Goal: Transaction & Acquisition: Obtain resource

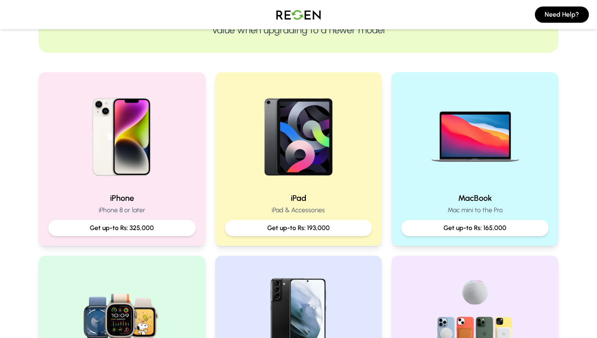
scroll to position [131, 0]
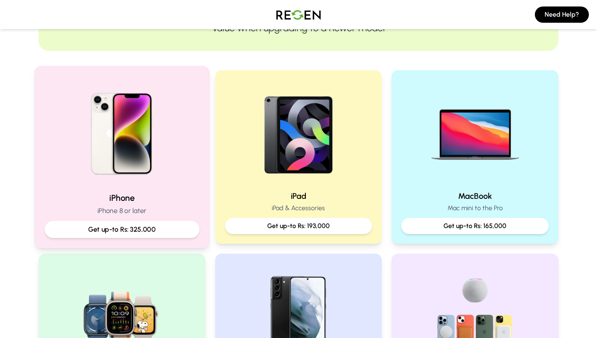
click at [138, 126] on img at bounding box center [121, 130] width 109 height 109
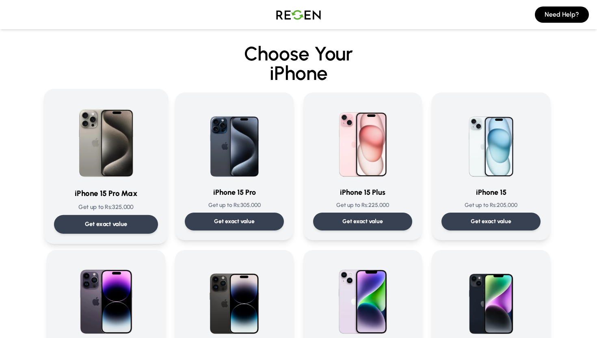
click at [122, 115] on img at bounding box center [106, 140] width 82 height 82
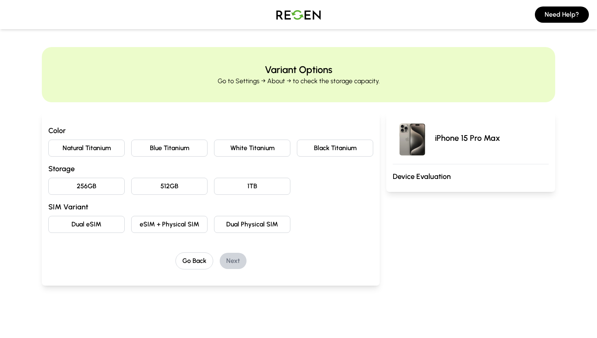
click at [95, 147] on button "Natural Titanium" at bounding box center [86, 148] width 76 height 17
click at [96, 189] on button "256GB" at bounding box center [86, 186] width 76 height 17
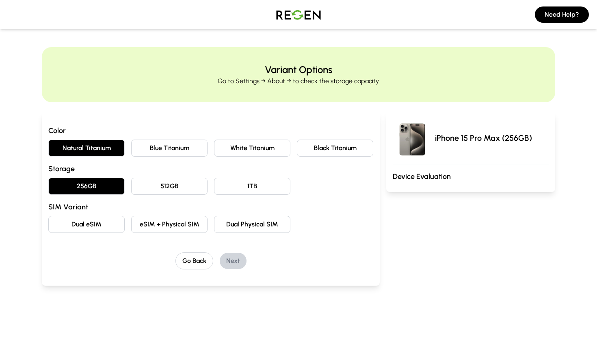
click at [243, 228] on button "Dual Physical SIM" at bounding box center [252, 224] width 76 height 17
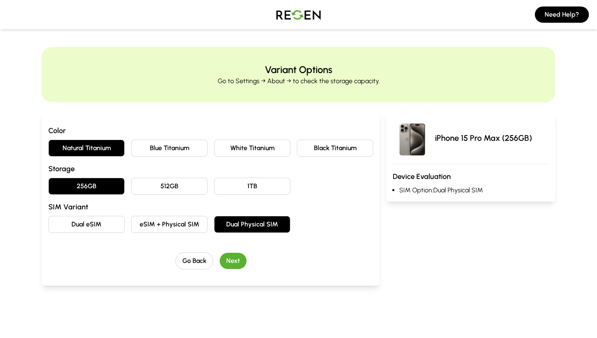
click at [236, 263] on button "Next" at bounding box center [233, 261] width 27 height 16
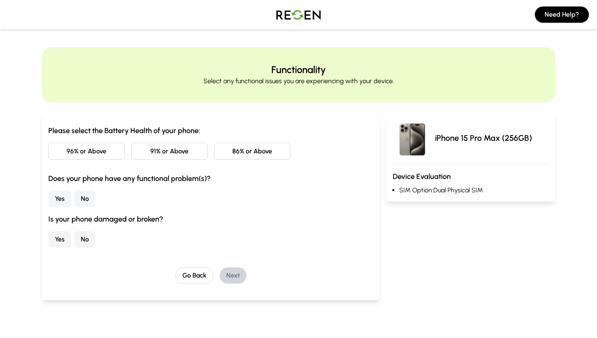
click at [167, 152] on button "91% or Above" at bounding box center [169, 151] width 76 height 17
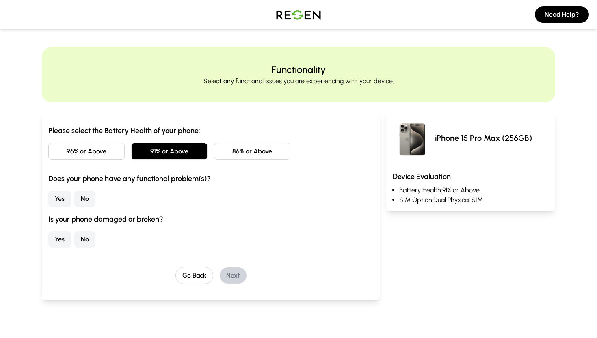
click at [84, 198] on button "No" at bounding box center [84, 199] width 21 height 16
click at [59, 237] on button "Yes" at bounding box center [59, 240] width 23 height 16
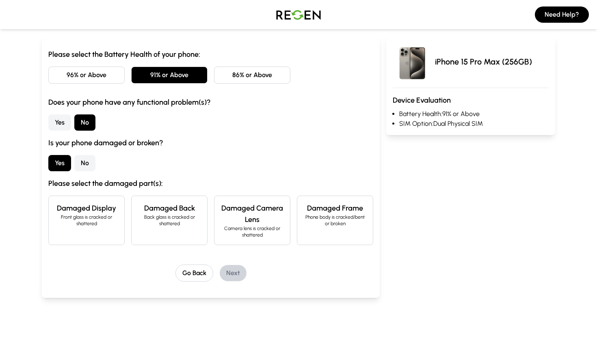
scroll to position [80, 0]
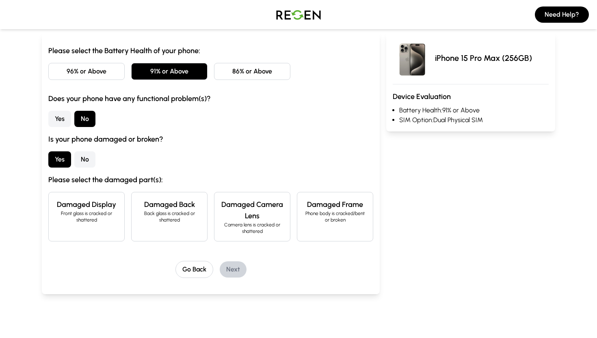
click at [87, 222] on p "Front glass is cracked or shattered" at bounding box center [86, 216] width 63 height 13
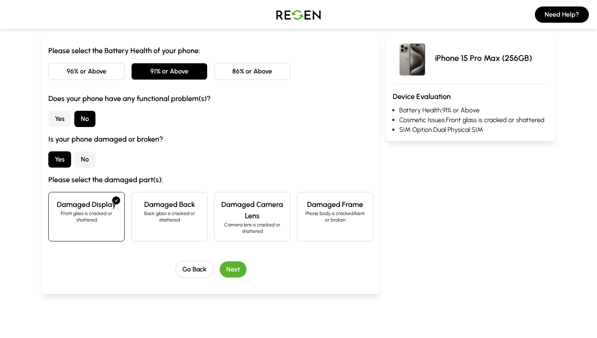
click at [241, 264] on button "Next" at bounding box center [233, 270] width 27 height 16
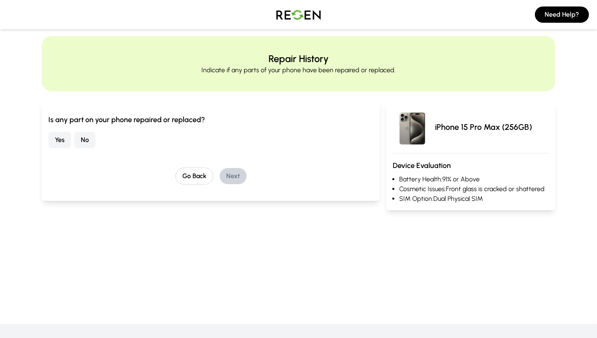
scroll to position [0, 0]
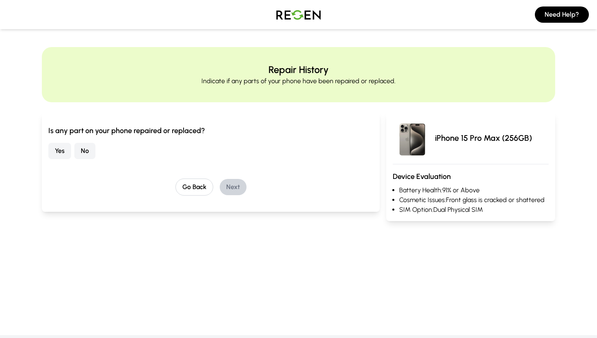
click at [91, 149] on button "No" at bounding box center [84, 151] width 21 height 16
click at [235, 189] on button "Next" at bounding box center [233, 187] width 27 height 16
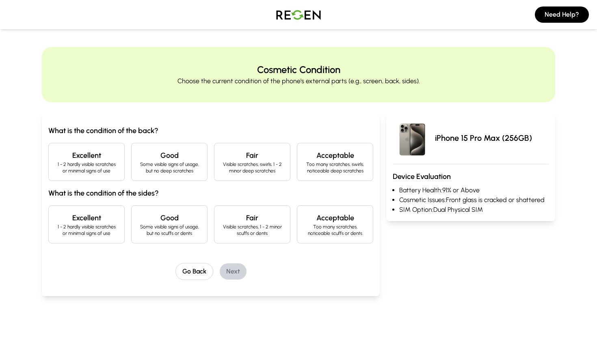
click at [90, 166] on p "1 - 2 hardly visible scratches or minimal signs of use" at bounding box center [86, 167] width 63 height 13
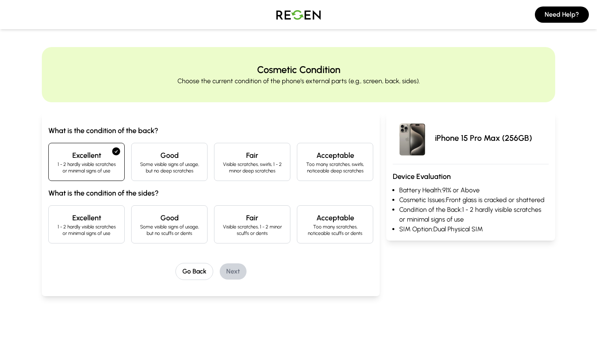
click at [88, 220] on h4 "Excellent" at bounding box center [86, 218] width 63 height 11
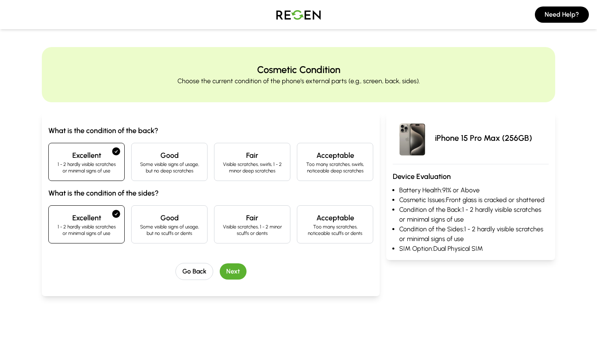
click at [180, 222] on h4 "Good" at bounding box center [169, 218] width 63 height 11
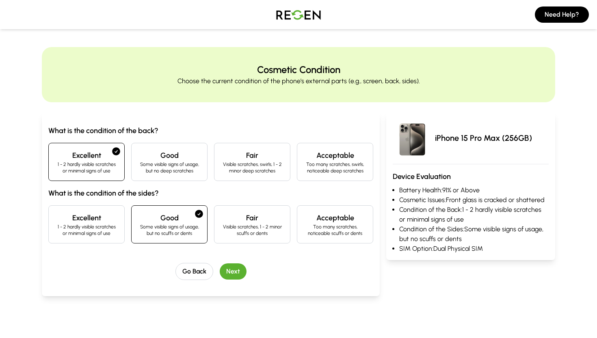
click at [228, 271] on button "Next" at bounding box center [233, 272] width 27 height 16
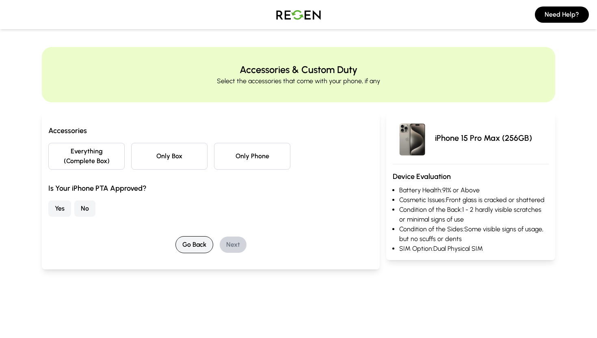
click at [191, 247] on button "Go Back" at bounding box center [195, 245] width 38 height 17
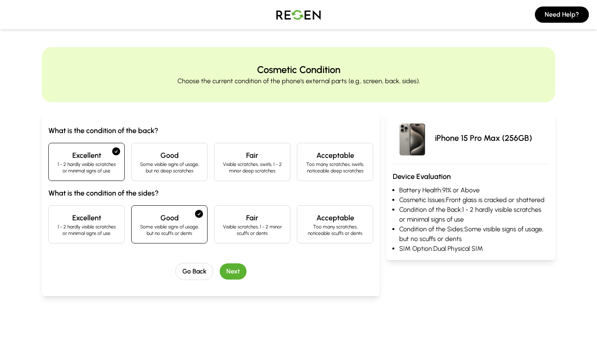
click at [82, 220] on h4 "Excellent" at bounding box center [86, 218] width 63 height 11
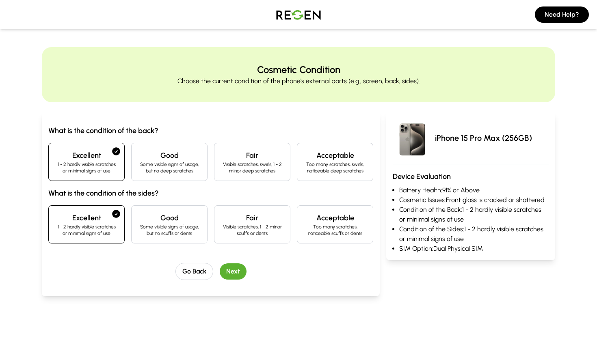
click at [234, 267] on button "Next" at bounding box center [233, 272] width 27 height 16
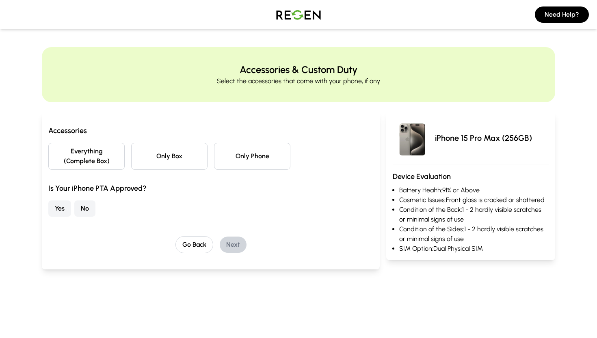
click at [99, 161] on button "Everything (Complete Box)" at bounding box center [86, 156] width 76 height 27
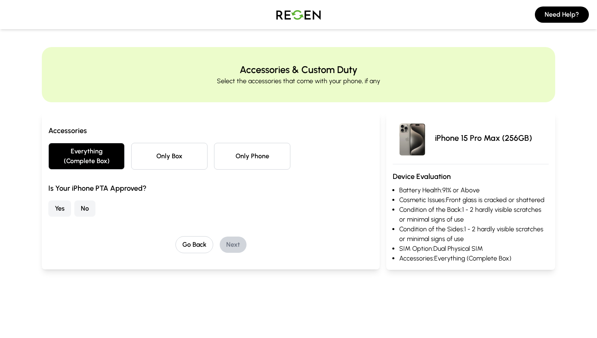
click at [56, 208] on button "Yes" at bounding box center [59, 209] width 23 height 16
click at [236, 247] on button "Next" at bounding box center [233, 245] width 27 height 16
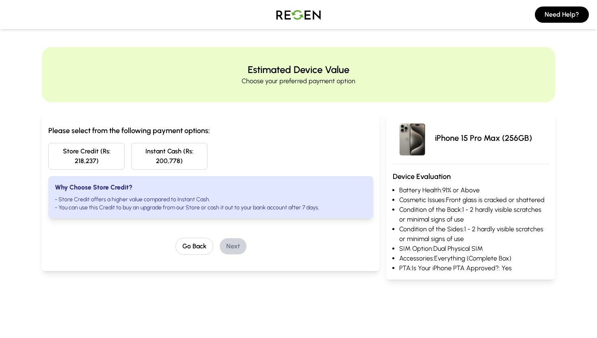
click at [84, 157] on button "Store Credit (Rs: 218,237)" at bounding box center [86, 156] width 76 height 27
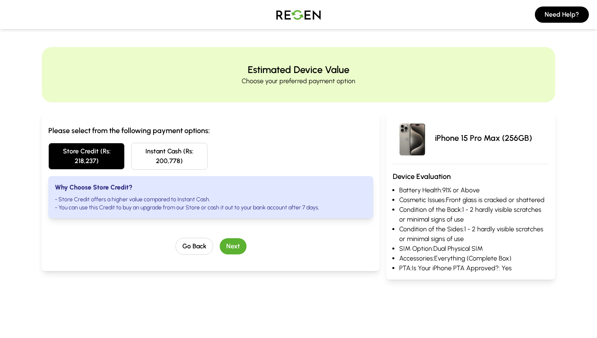
click at [236, 243] on button "Next" at bounding box center [233, 247] width 27 height 16
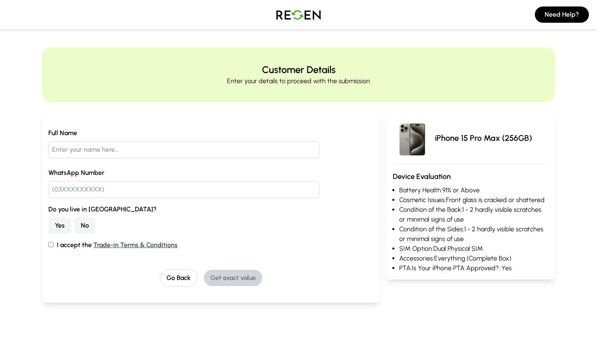
click at [50, 247] on input "I accept the Trade-in Terms & Conditions" at bounding box center [50, 244] width 5 height 5
checkbox input "true"
click at [181, 274] on button "Go Back" at bounding box center [179, 278] width 38 height 17
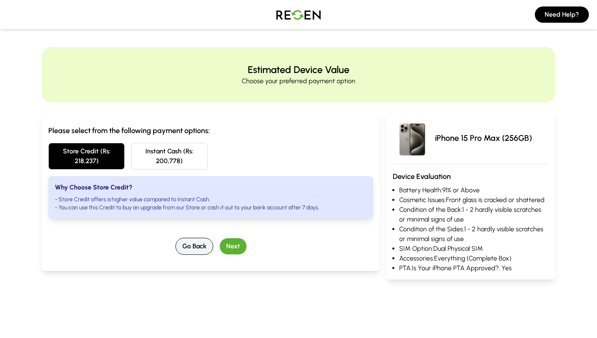
click at [189, 250] on button "Go Back" at bounding box center [195, 246] width 38 height 17
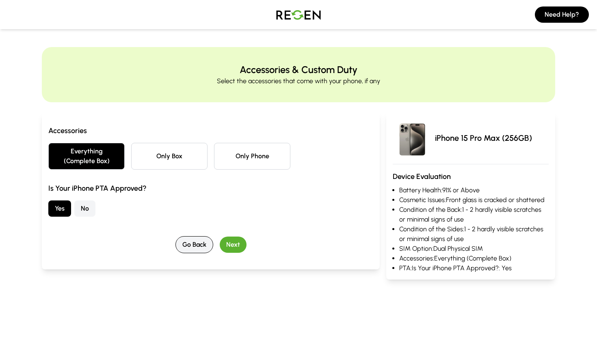
click at [189, 250] on button "Go Back" at bounding box center [195, 245] width 38 height 17
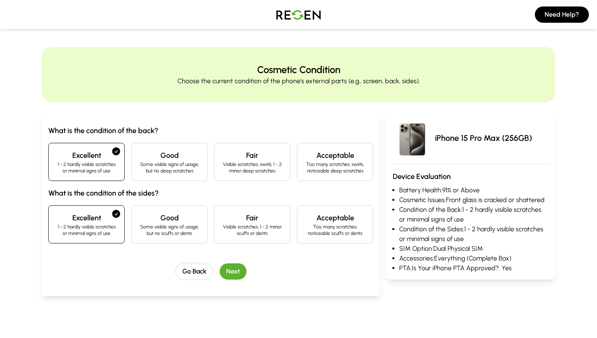
click at [189, 250] on div "What is the condition of the back? Excellent 1 - 2 hardly visible scratches or …" at bounding box center [210, 202] width 325 height 155
click at [193, 268] on button "Go Back" at bounding box center [195, 271] width 38 height 17
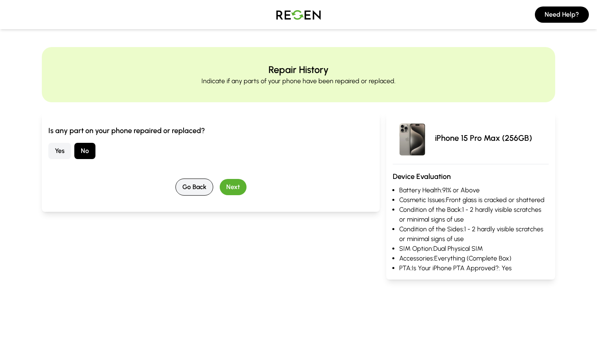
click at [193, 192] on button "Go Back" at bounding box center [195, 187] width 38 height 17
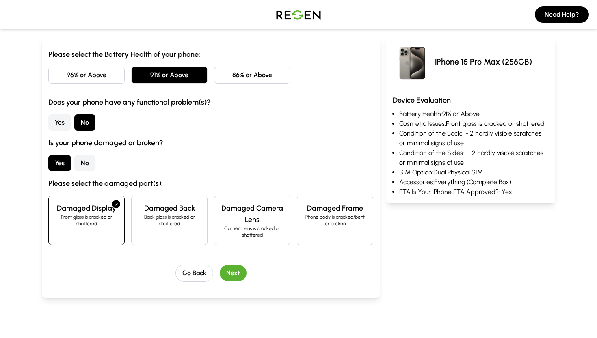
scroll to position [79, 0]
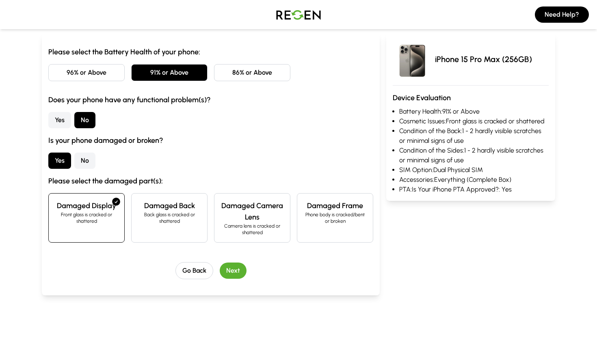
click at [234, 70] on button "86% or Above" at bounding box center [252, 72] width 76 height 17
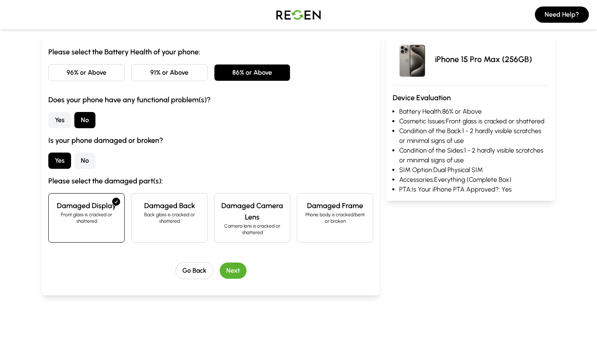
click at [236, 274] on button "Next" at bounding box center [233, 271] width 27 height 16
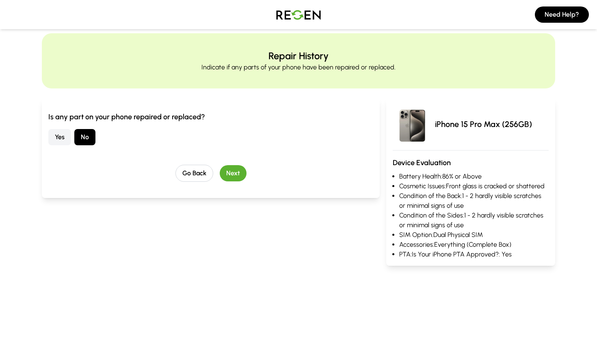
scroll to position [0, 0]
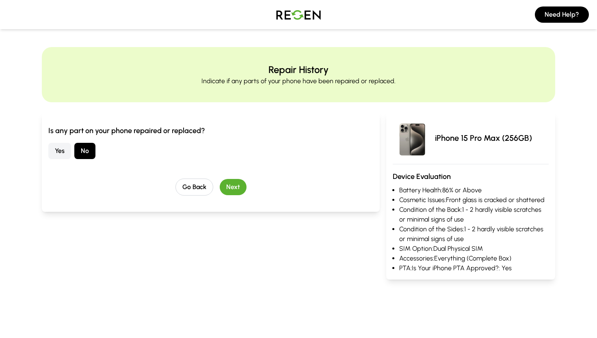
click at [232, 190] on button "Next" at bounding box center [233, 187] width 27 height 16
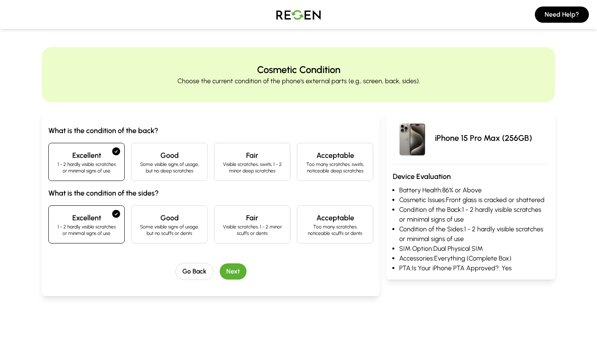
click at [232, 268] on button "Next" at bounding box center [233, 272] width 27 height 16
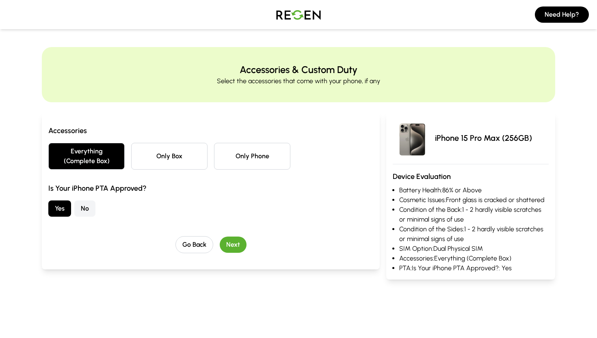
click at [236, 244] on button "Next" at bounding box center [233, 245] width 27 height 16
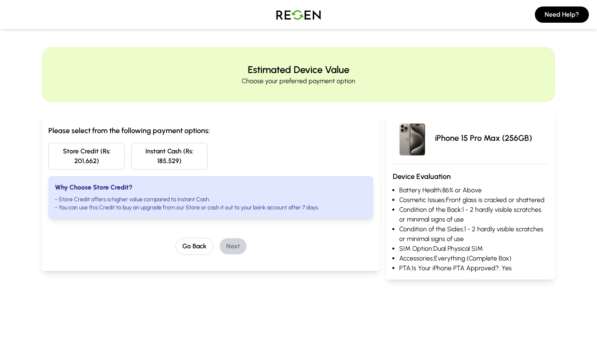
click at [95, 158] on button "Store Credit (Rs: 201,662)" at bounding box center [86, 156] width 76 height 27
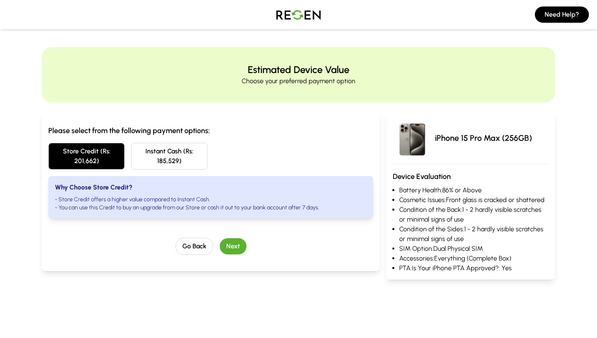
click at [233, 245] on button "Next" at bounding box center [233, 247] width 27 height 16
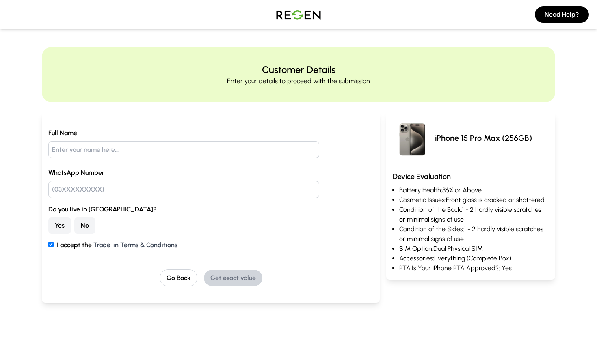
click at [90, 227] on button "No" at bounding box center [84, 226] width 21 height 16
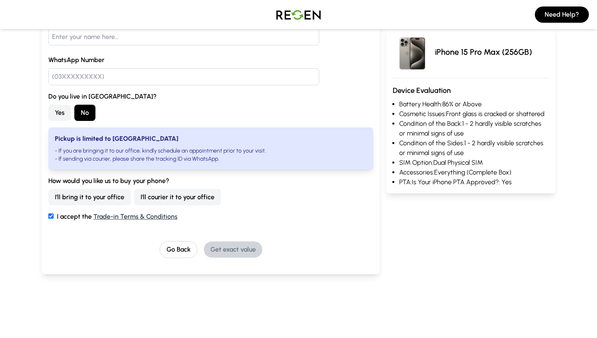
scroll to position [113, 0]
click at [184, 191] on button "I'll courier it to your office" at bounding box center [177, 197] width 87 height 16
click at [107, 195] on button "I'll bring it to your office" at bounding box center [89, 197] width 82 height 16
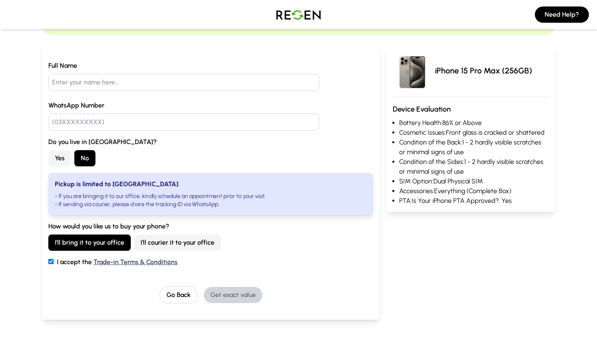
scroll to position [61, 0]
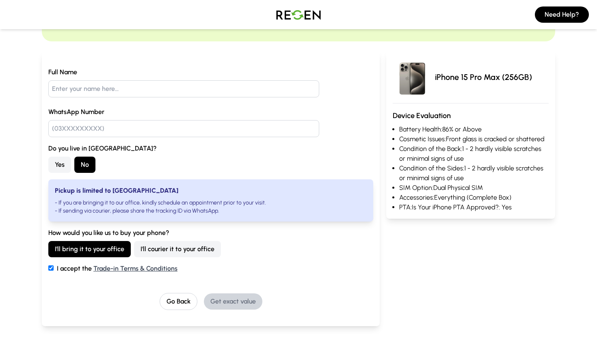
click at [72, 92] on input "text" at bounding box center [183, 88] width 271 height 17
type input "[PERSON_NAME]"
click at [158, 110] on label "WhatsApp Number" at bounding box center [210, 112] width 325 height 10
click at [103, 132] on input "text" at bounding box center [183, 128] width 271 height 17
type input "03216104442"
